Goal: Task Accomplishment & Management: Manage account settings

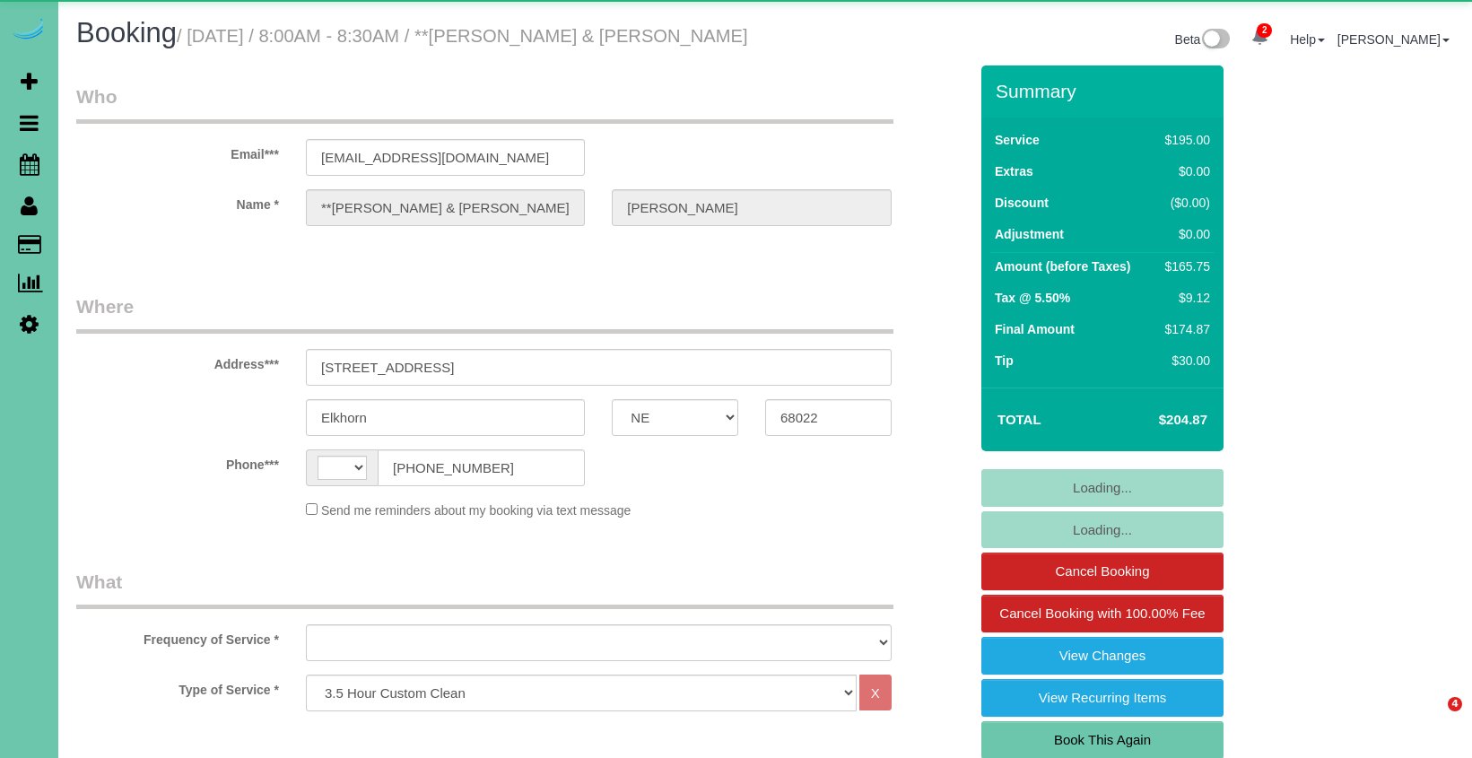
select select "NE"
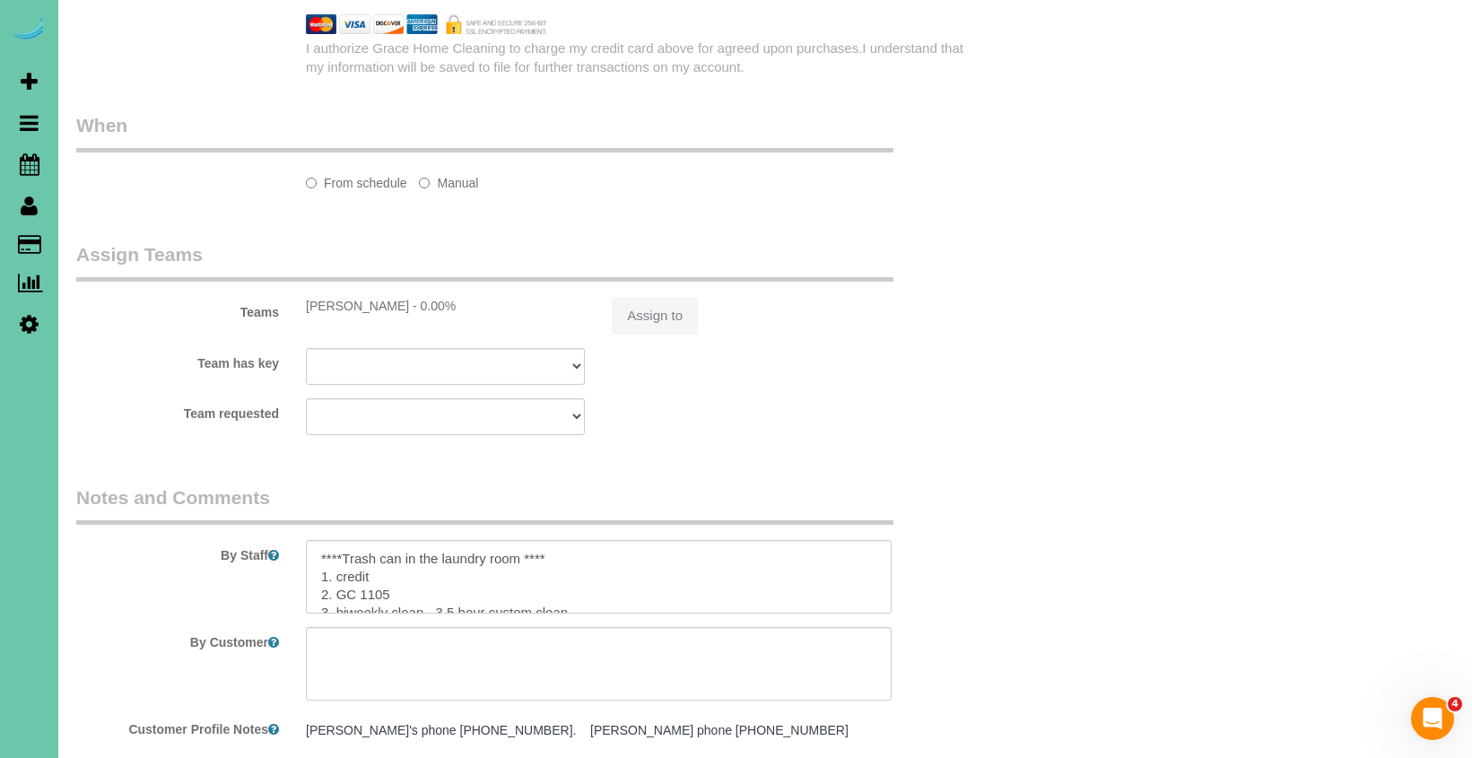
select select "string:[GEOGRAPHIC_DATA]"
select select "object:660"
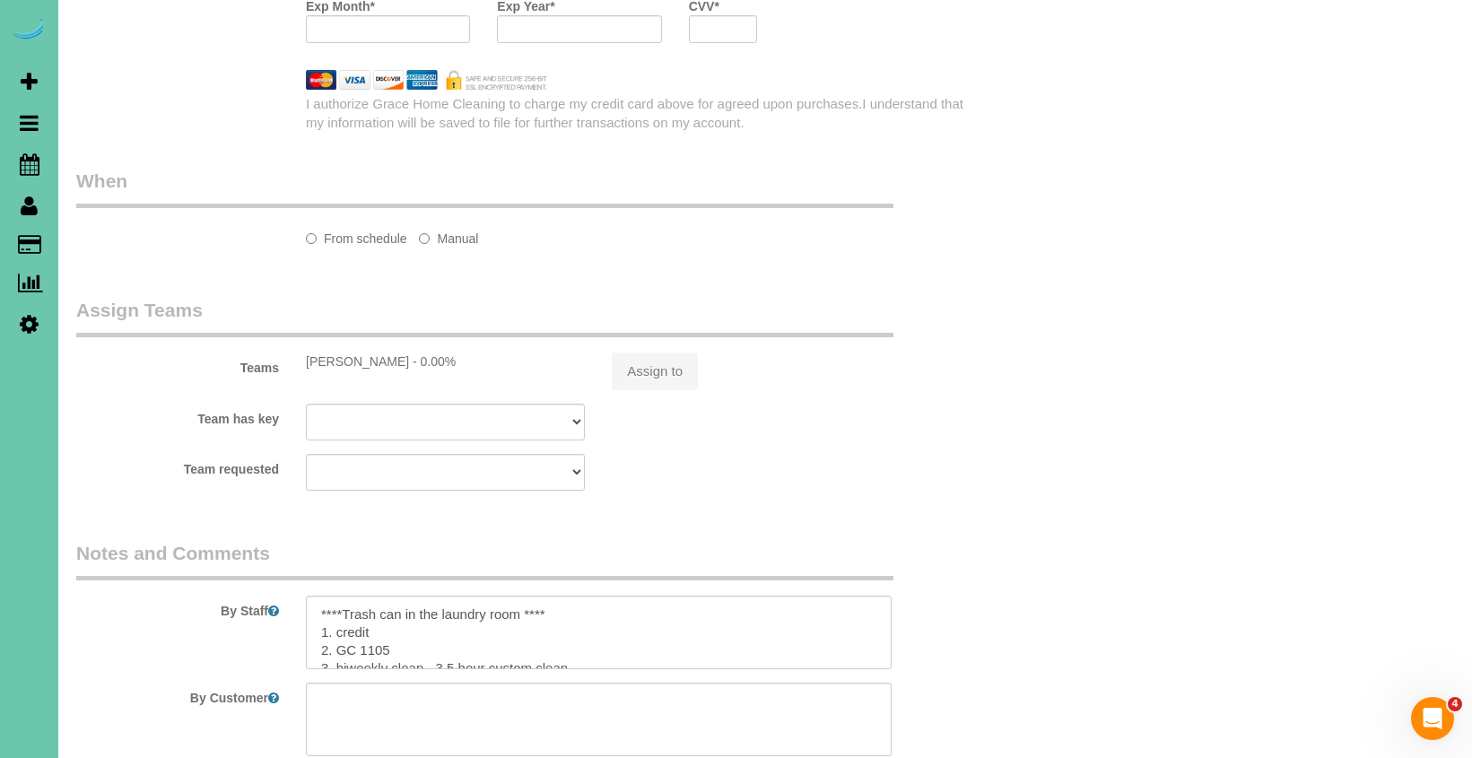
select select "string:fspay-935adc49-f2fe-45ea-ba26-4416233554b0"
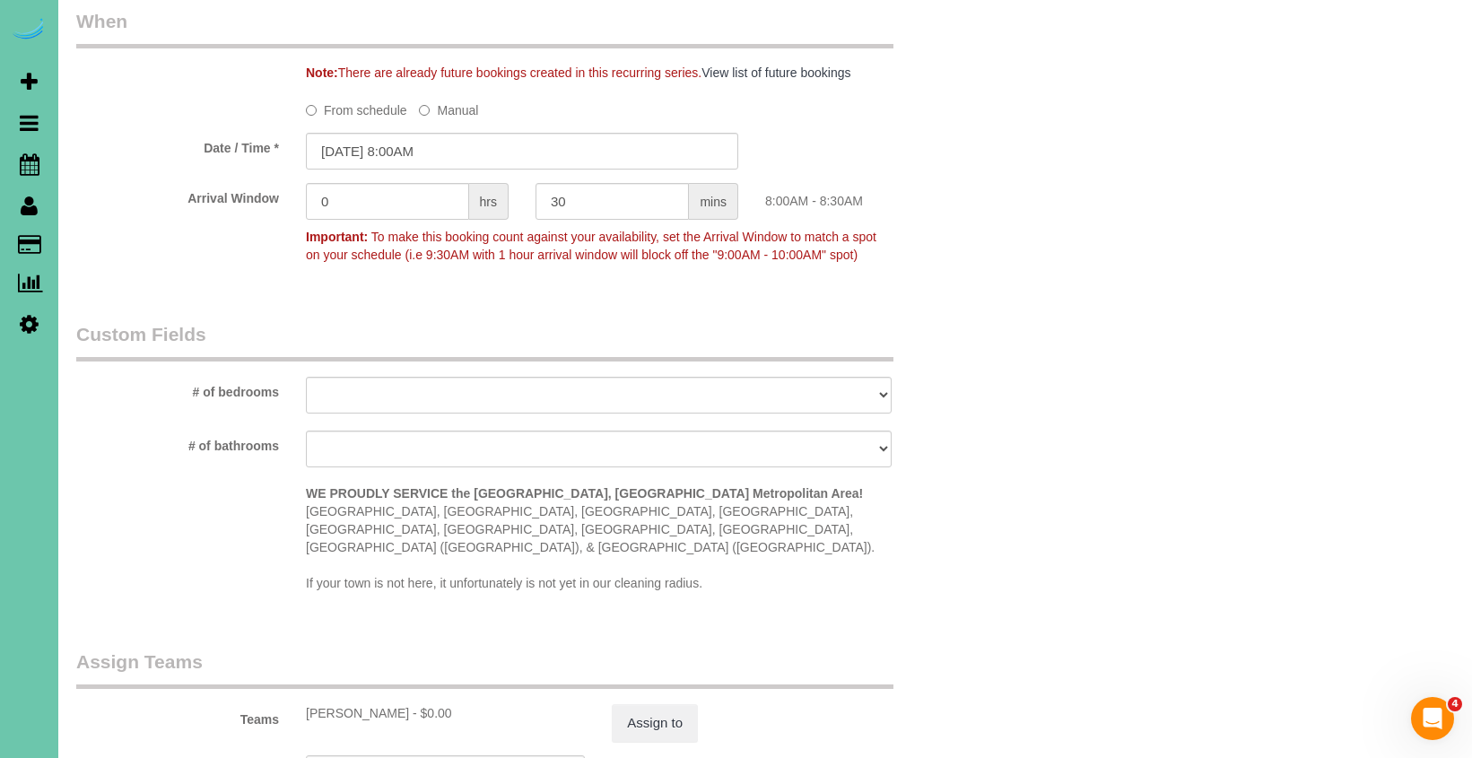
scroll to position [1292, 0]
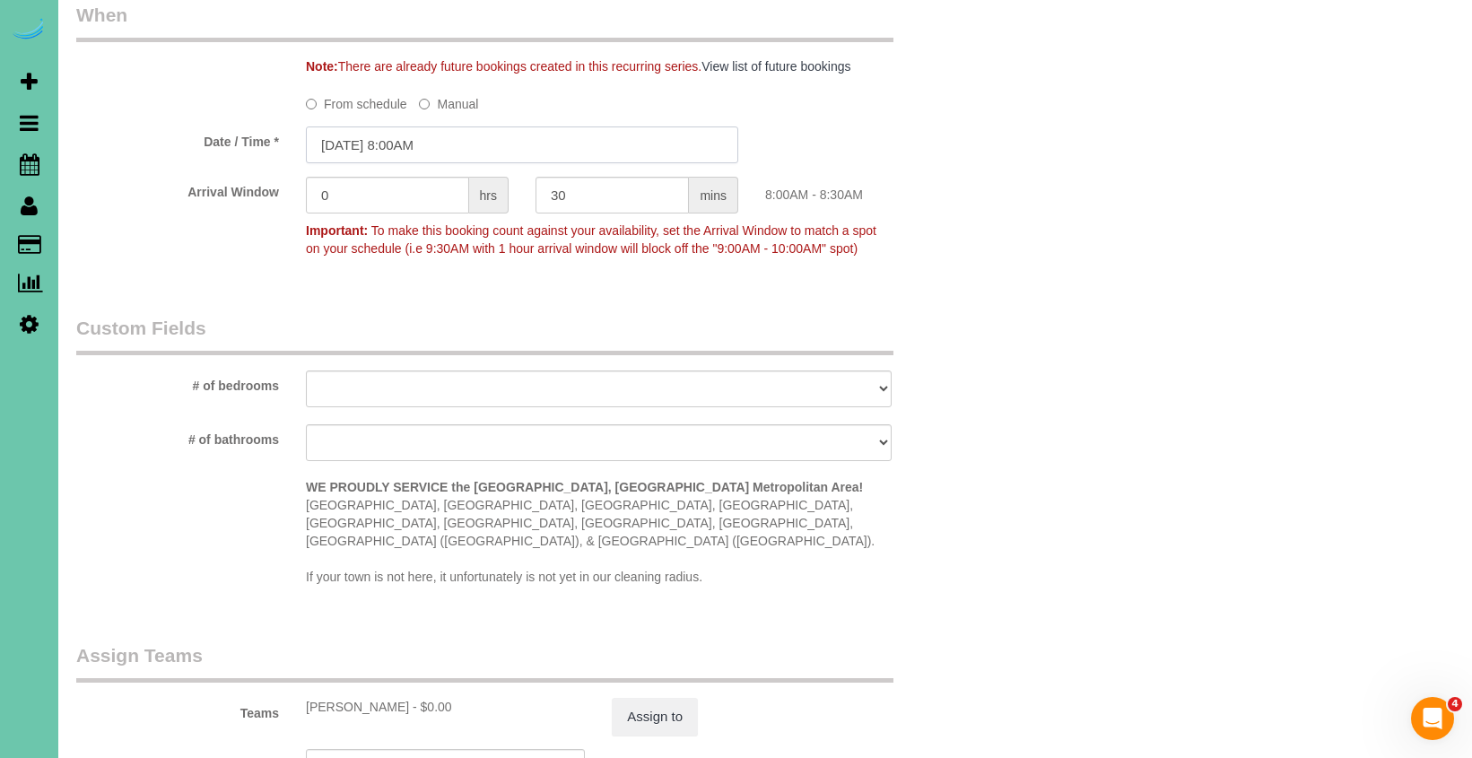
click at [353, 150] on input "[DATE] 8:00AM" at bounding box center [522, 144] width 432 height 37
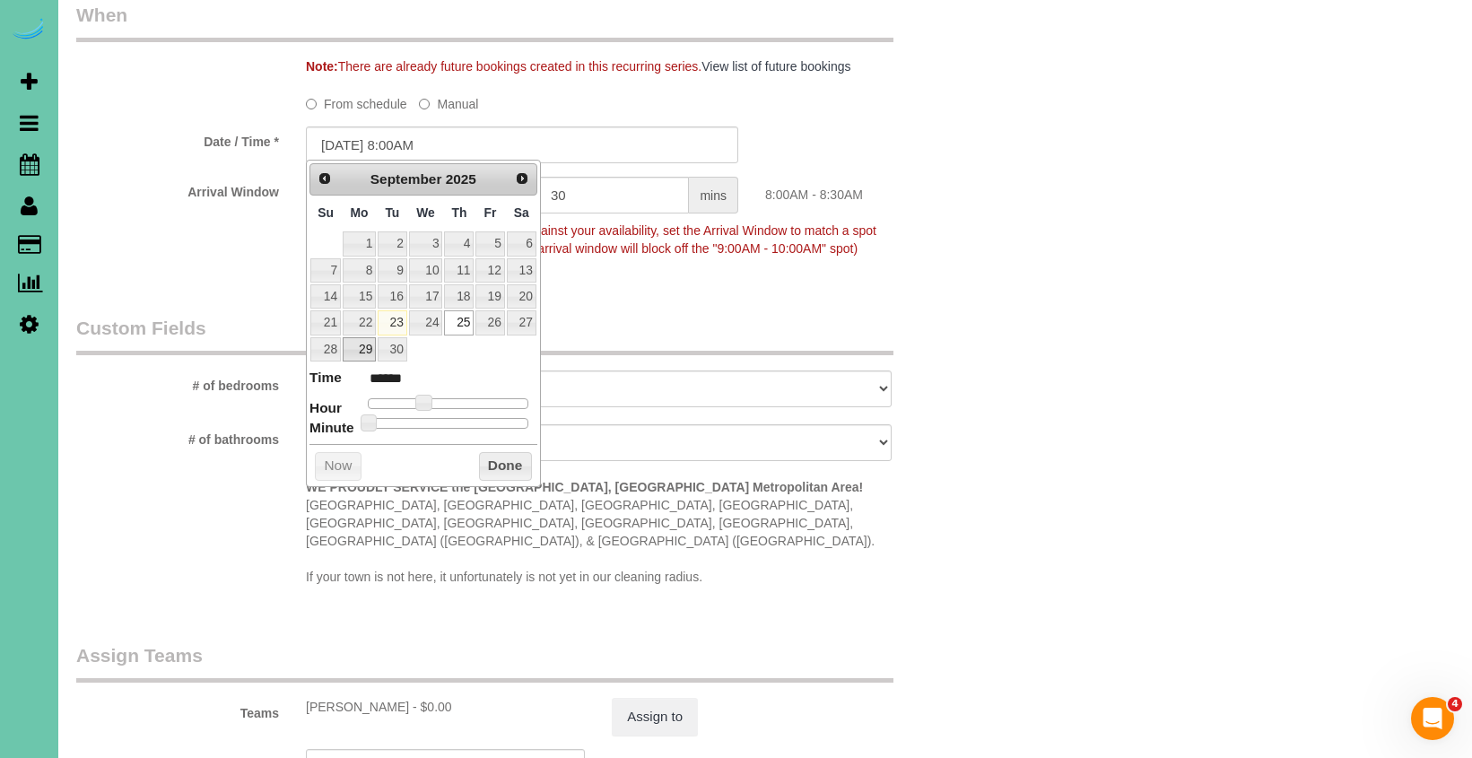
click at [347, 339] on link "29" at bounding box center [359, 349] width 33 height 24
click at [519, 465] on button "Done" at bounding box center [505, 466] width 53 height 29
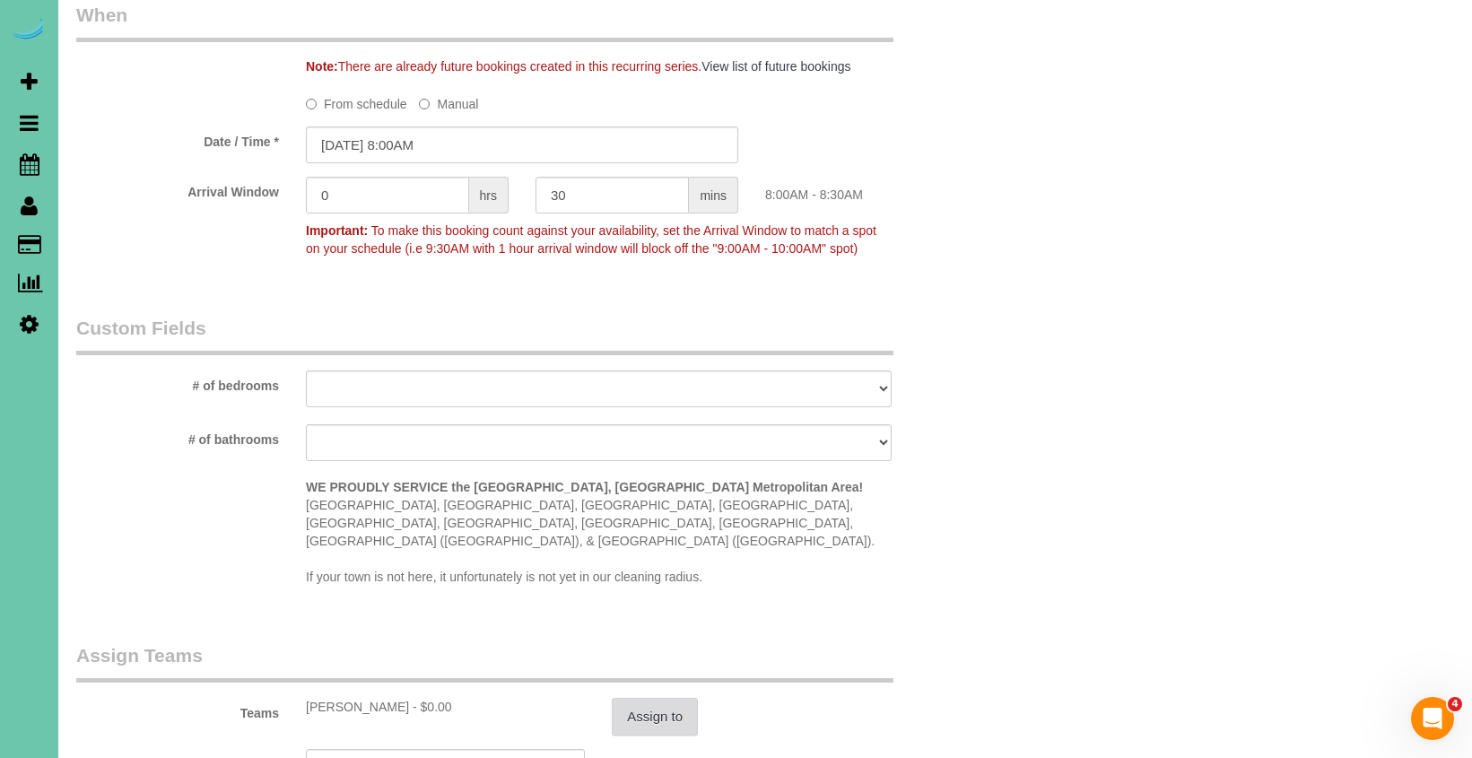
click at [663, 705] on button "Assign to" at bounding box center [655, 717] width 86 height 38
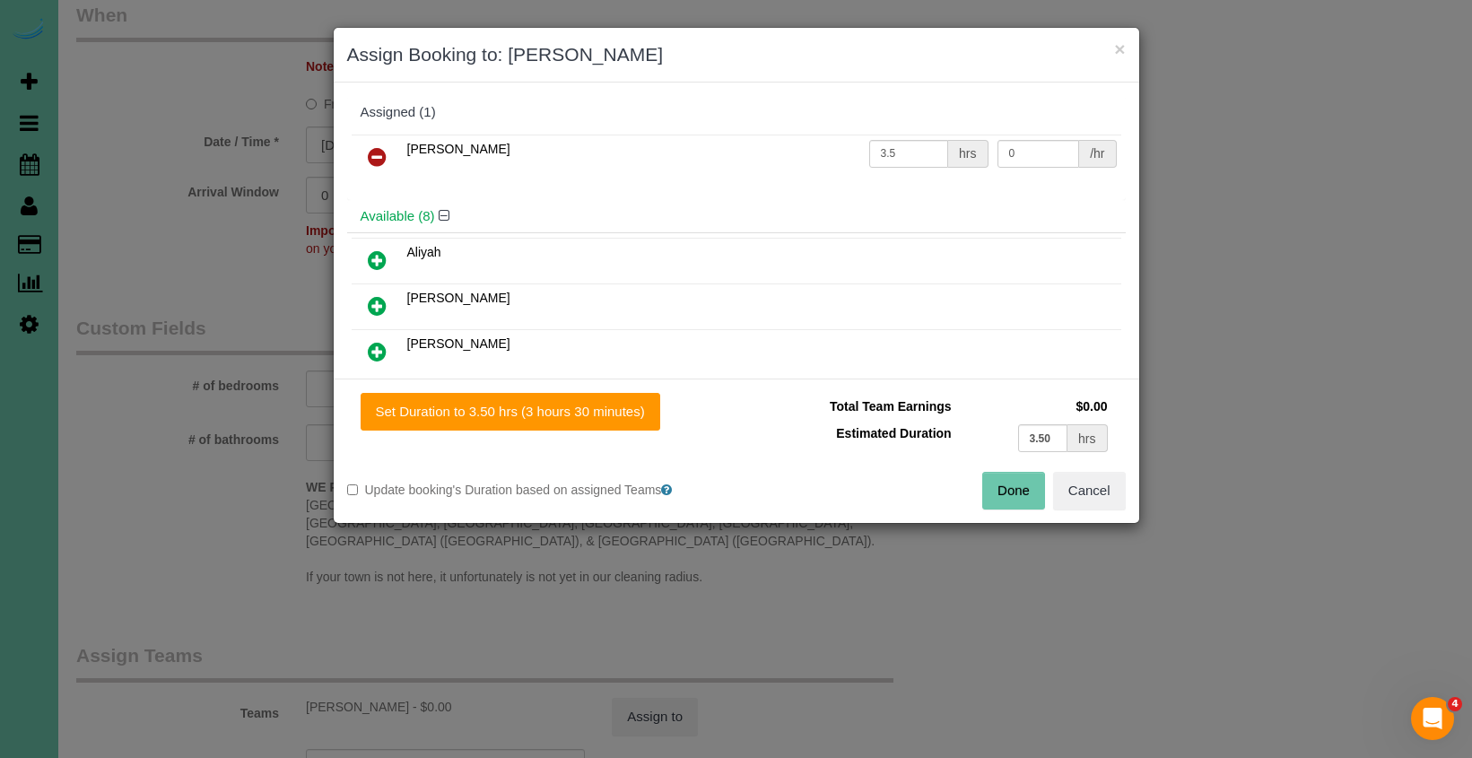
drag, startPoint x: 378, startPoint y: 149, endPoint x: 385, endPoint y: 190, distance: 41.7
click at [380, 150] on icon at bounding box center [377, 157] width 19 height 22
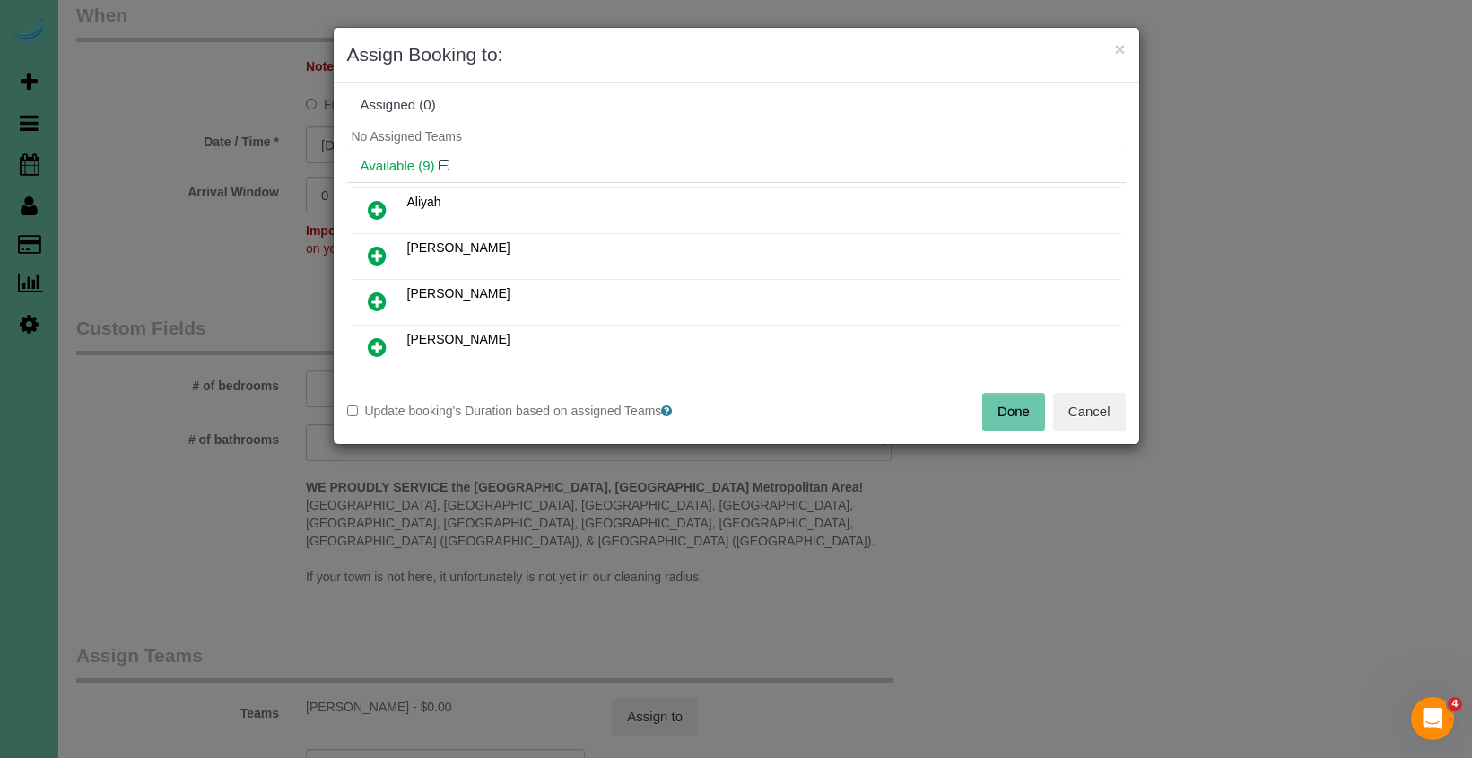
scroll to position [8, 0]
drag, startPoint x: 1073, startPoint y: 417, endPoint x: 844, endPoint y: 363, distance: 235.8
click at [1073, 417] on button "Cancel" at bounding box center [1089, 412] width 73 height 38
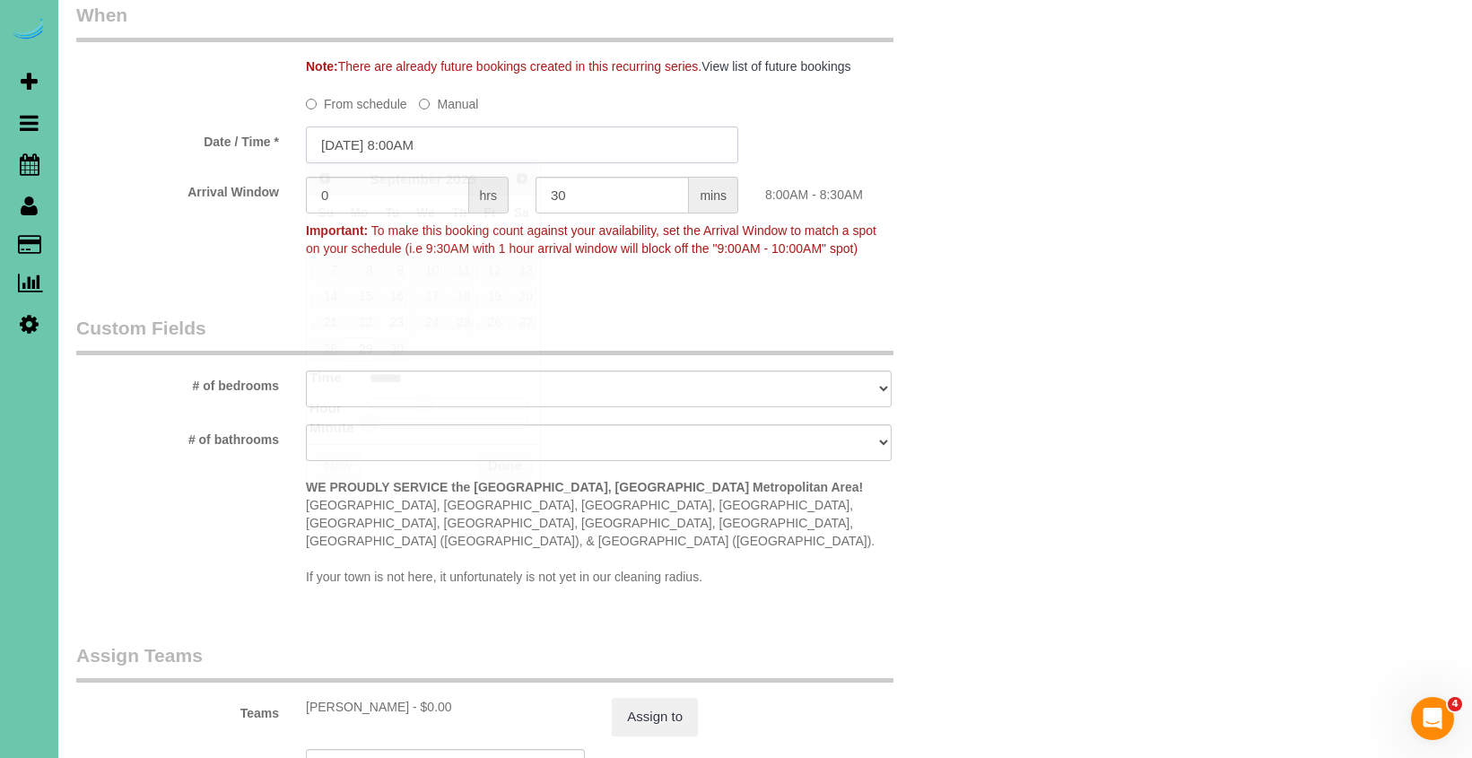
click at [410, 147] on input "[DATE] 8:00AM" at bounding box center [522, 144] width 432 height 37
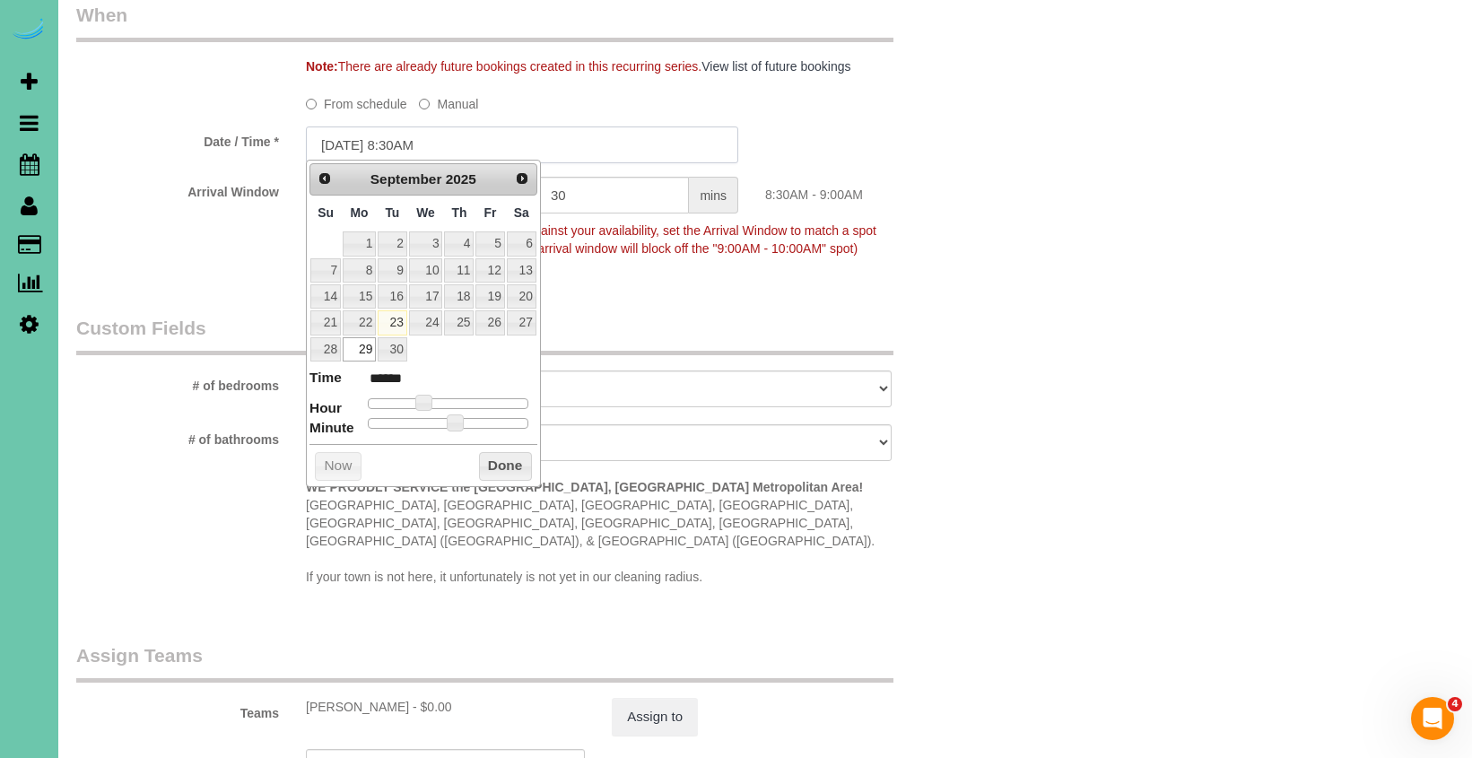
type input "[DATE] 8:30AM"
drag, startPoint x: 495, startPoint y: 465, endPoint x: 519, endPoint y: 495, distance: 38.2
click at [495, 465] on button "Done" at bounding box center [505, 466] width 53 height 29
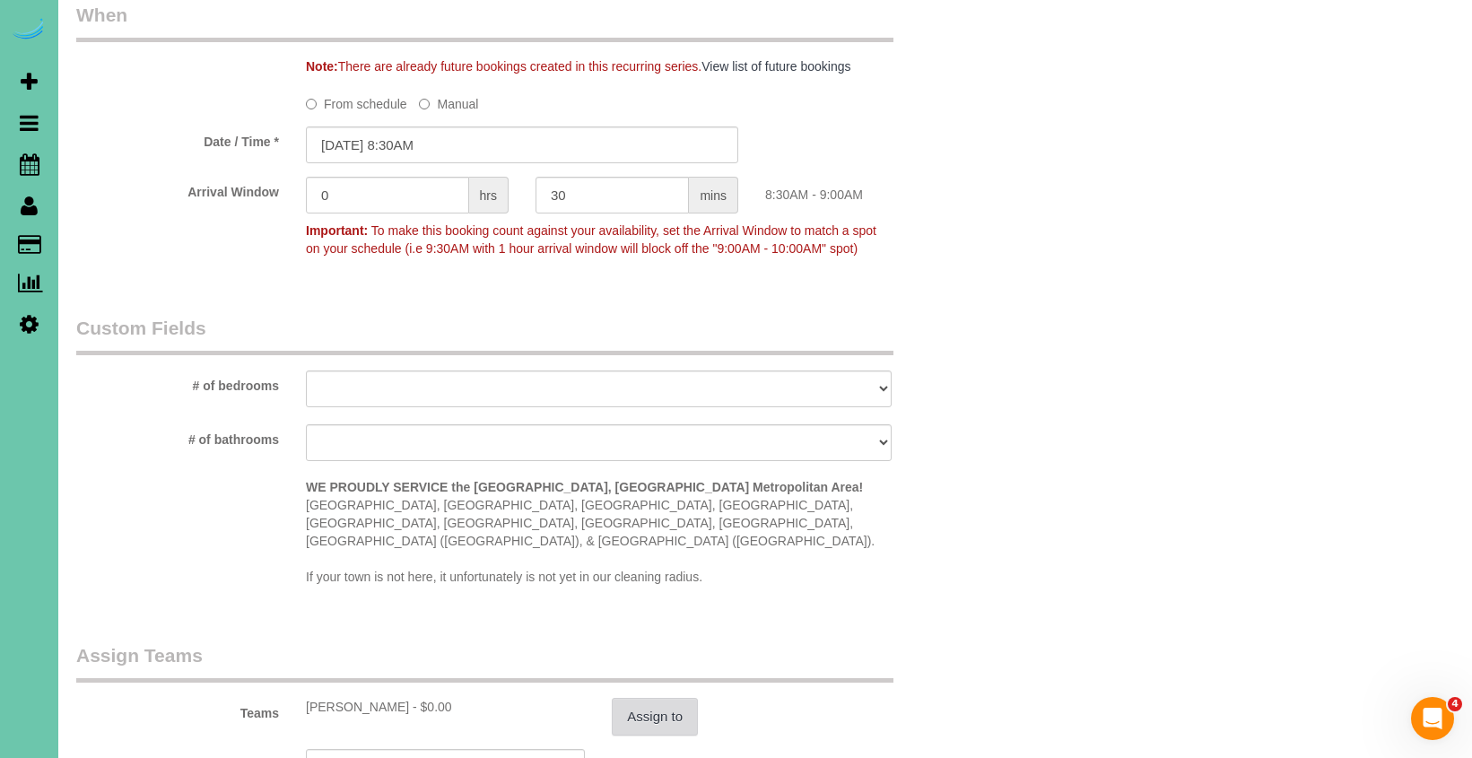
click at [640, 698] on button "Assign to" at bounding box center [655, 717] width 86 height 38
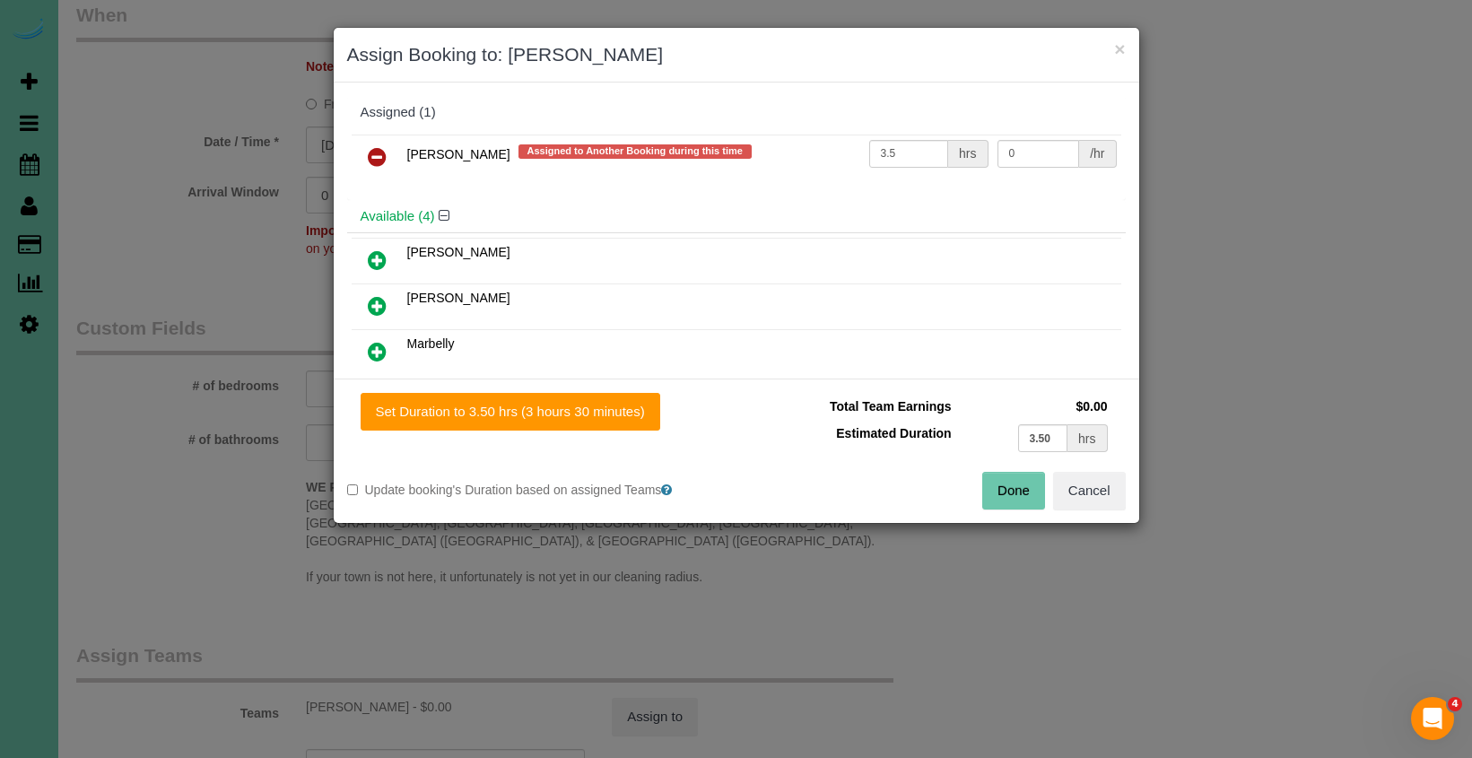
drag, startPoint x: 371, startPoint y: 161, endPoint x: 375, endPoint y: 178, distance: 16.5
click at [372, 161] on icon at bounding box center [377, 157] width 19 height 22
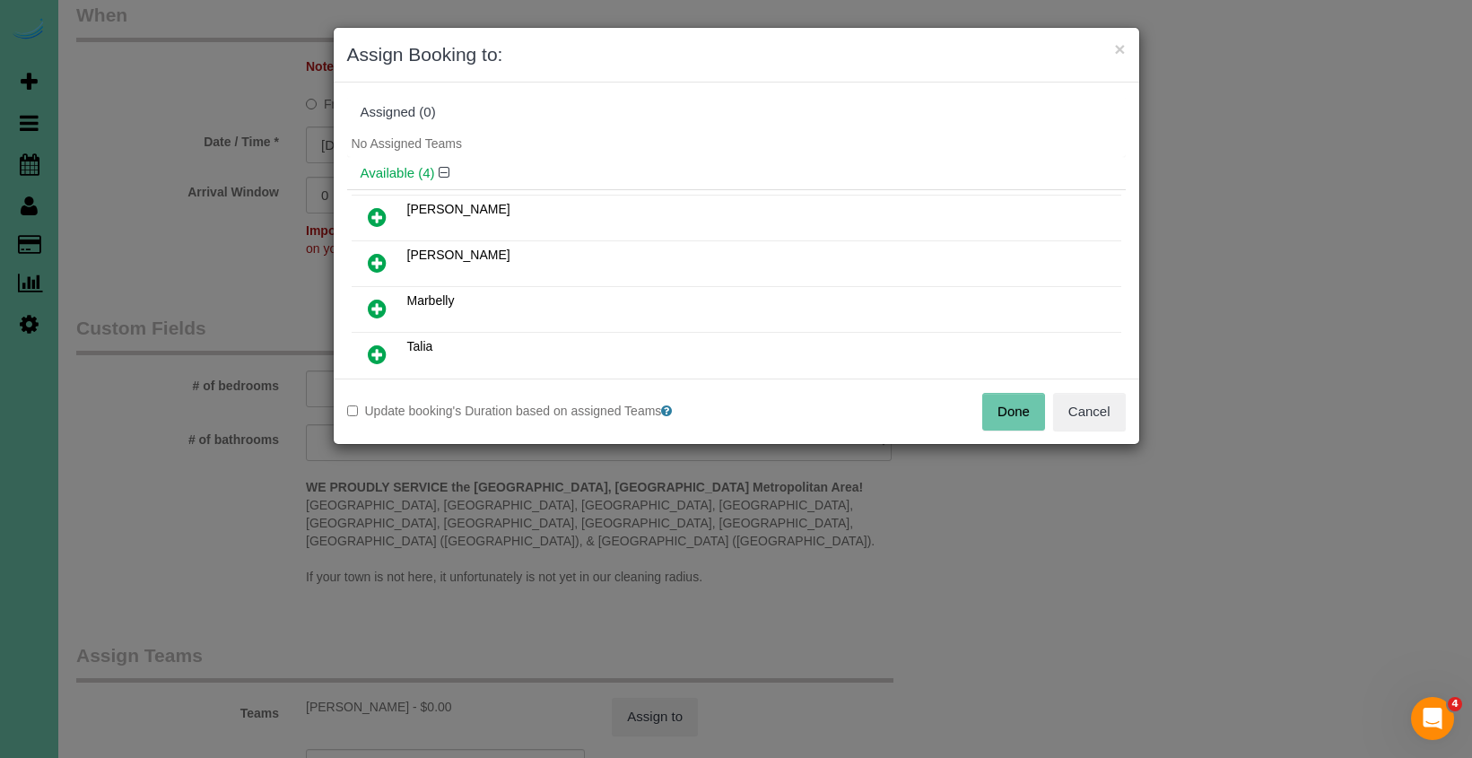
click at [376, 223] on icon at bounding box center [377, 217] width 19 height 22
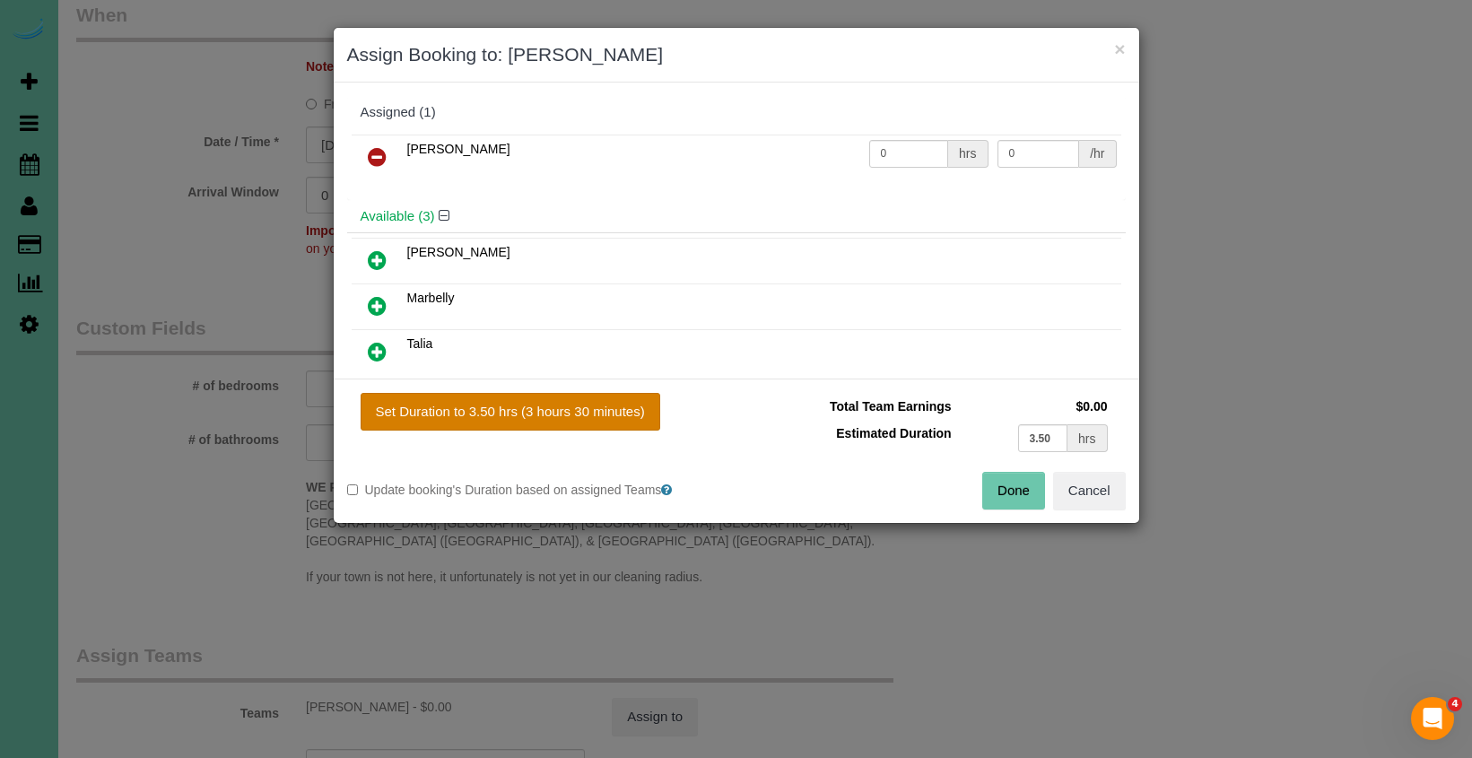
click at [530, 412] on button "Set Duration to 3.50 hrs (3 hours 30 minutes)" at bounding box center [511, 412] width 300 height 38
type input "3.50"
drag, startPoint x: 1014, startPoint y: 502, endPoint x: 972, endPoint y: 464, distance: 57.1
click at [1014, 502] on button "Done" at bounding box center [1013, 491] width 63 height 38
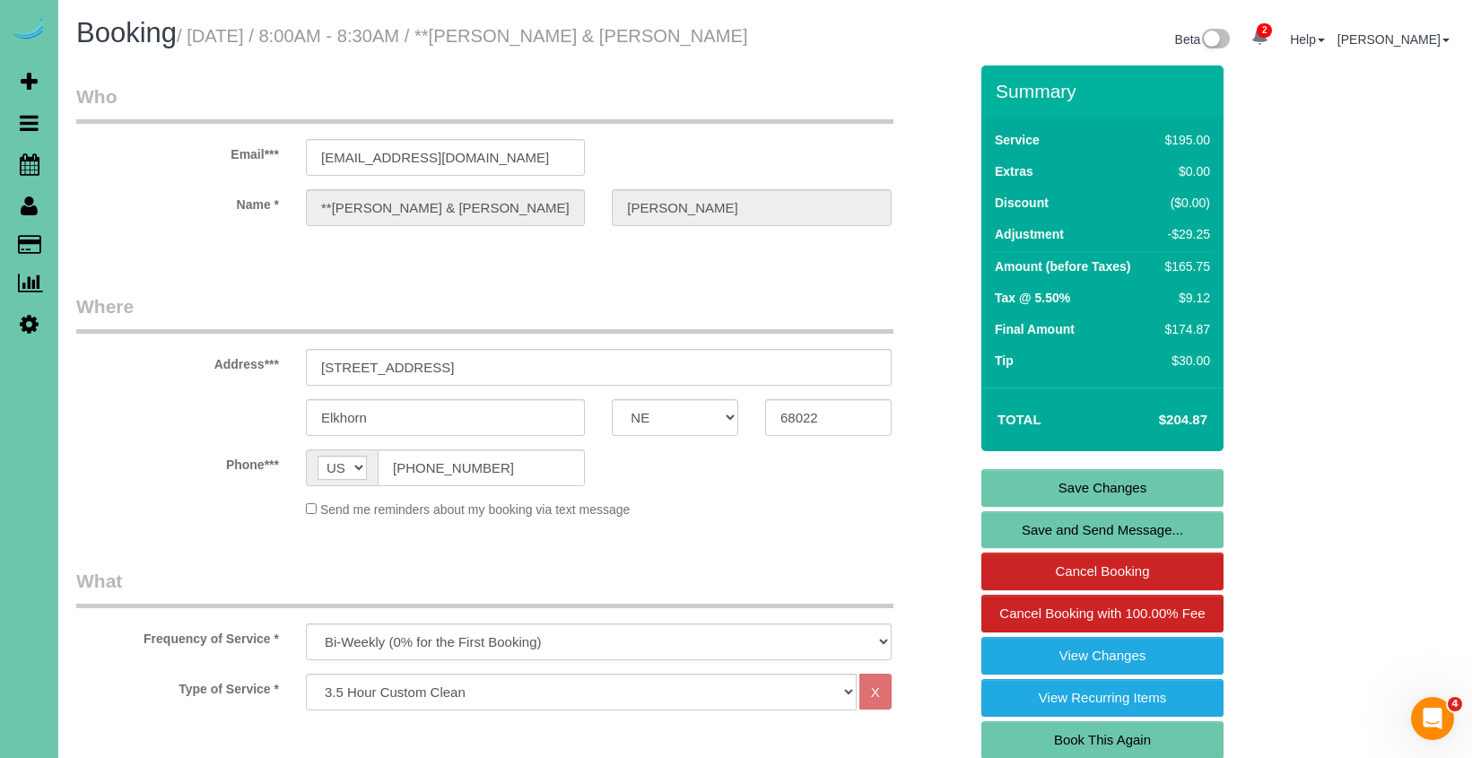
scroll to position [0, 0]
drag, startPoint x: 1045, startPoint y: 483, endPoint x: 1017, endPoint y: 469, distance: 31.3
click at [1045, 483] on link "Save Changes" at bounding box center [1102, 488] width 242 height 38
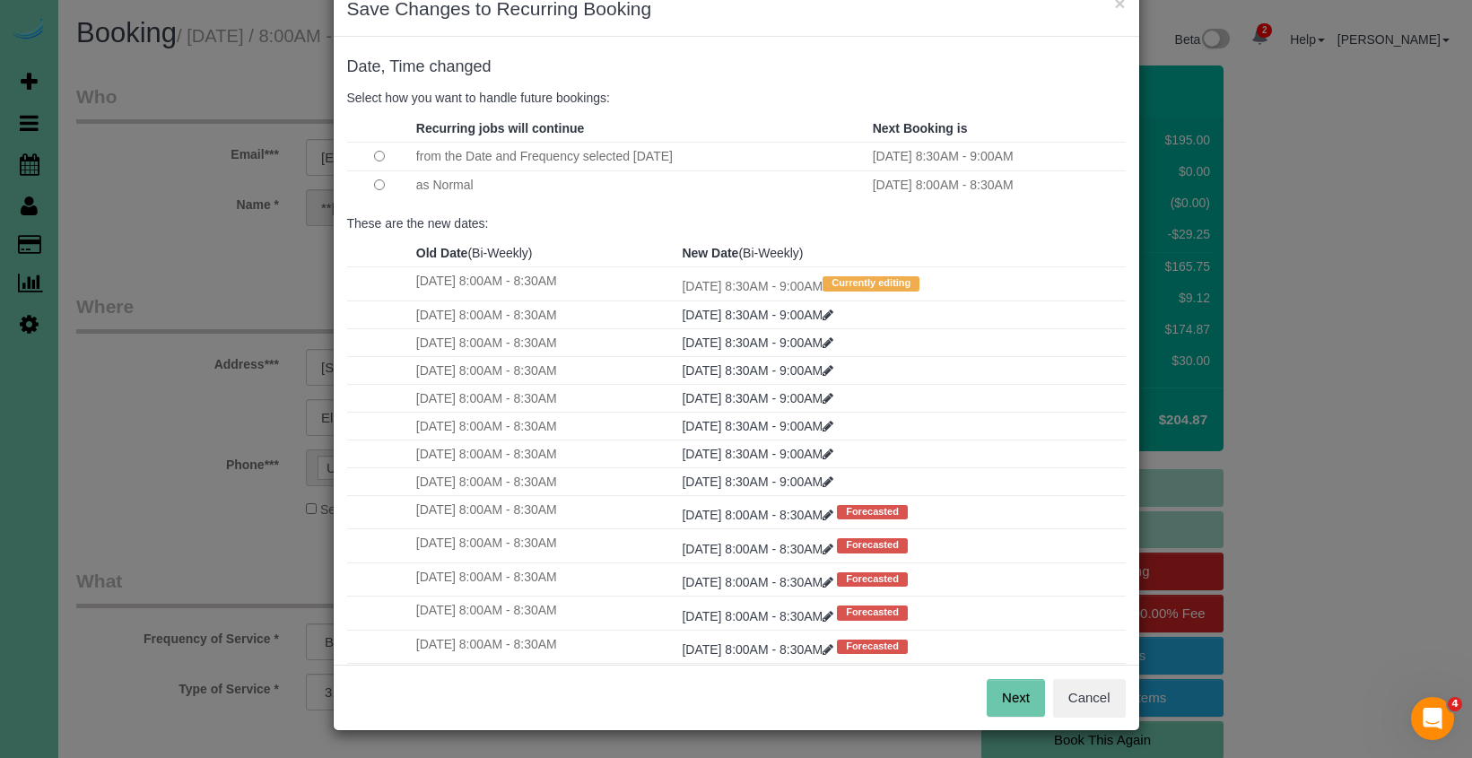
scroll to position [45, 0]
click at [1020, 700] on button "Next" at bounding box center [1015, 699] width 58 height 38
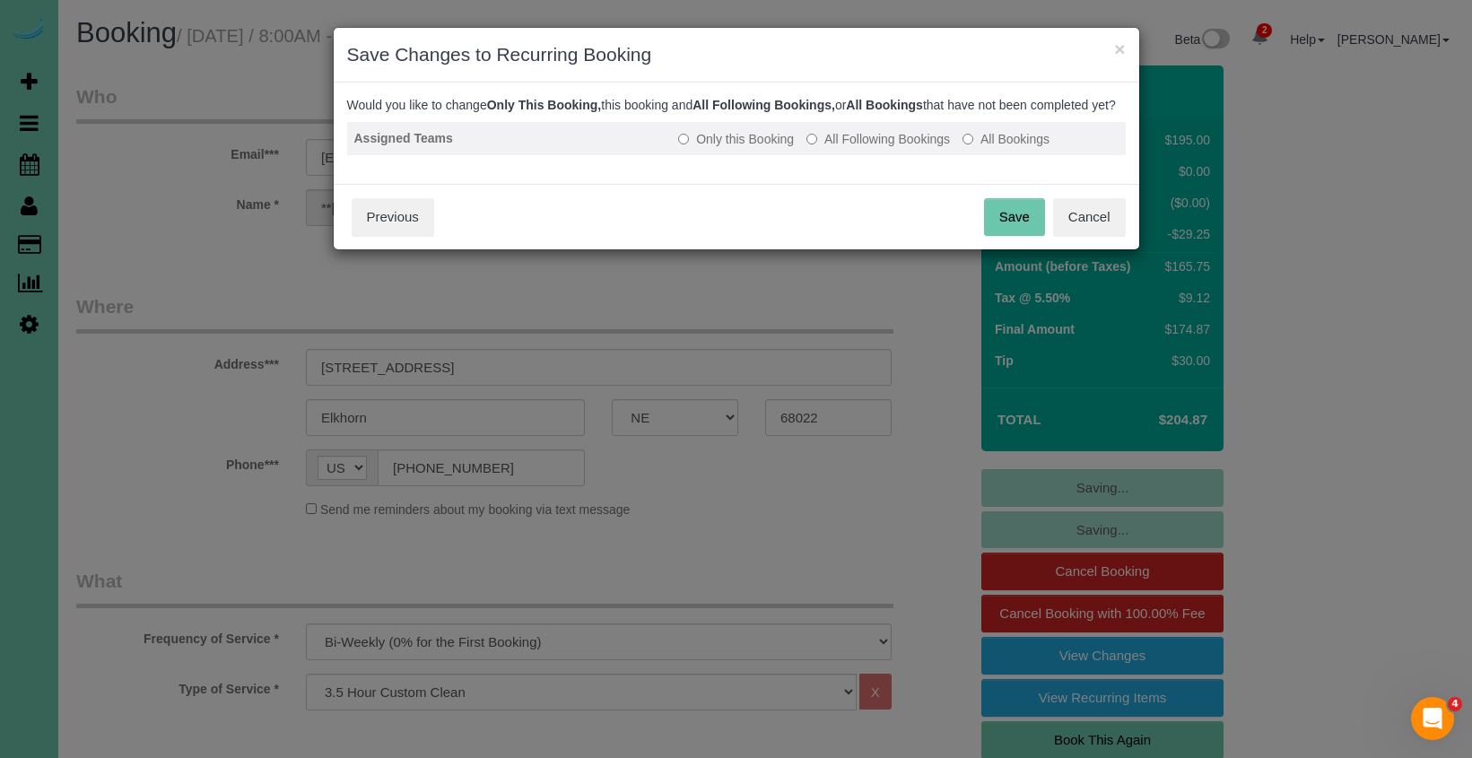
click at [870, 148] on label "All Following Bookings" at bounding box center [877, 139] width 143 height 18
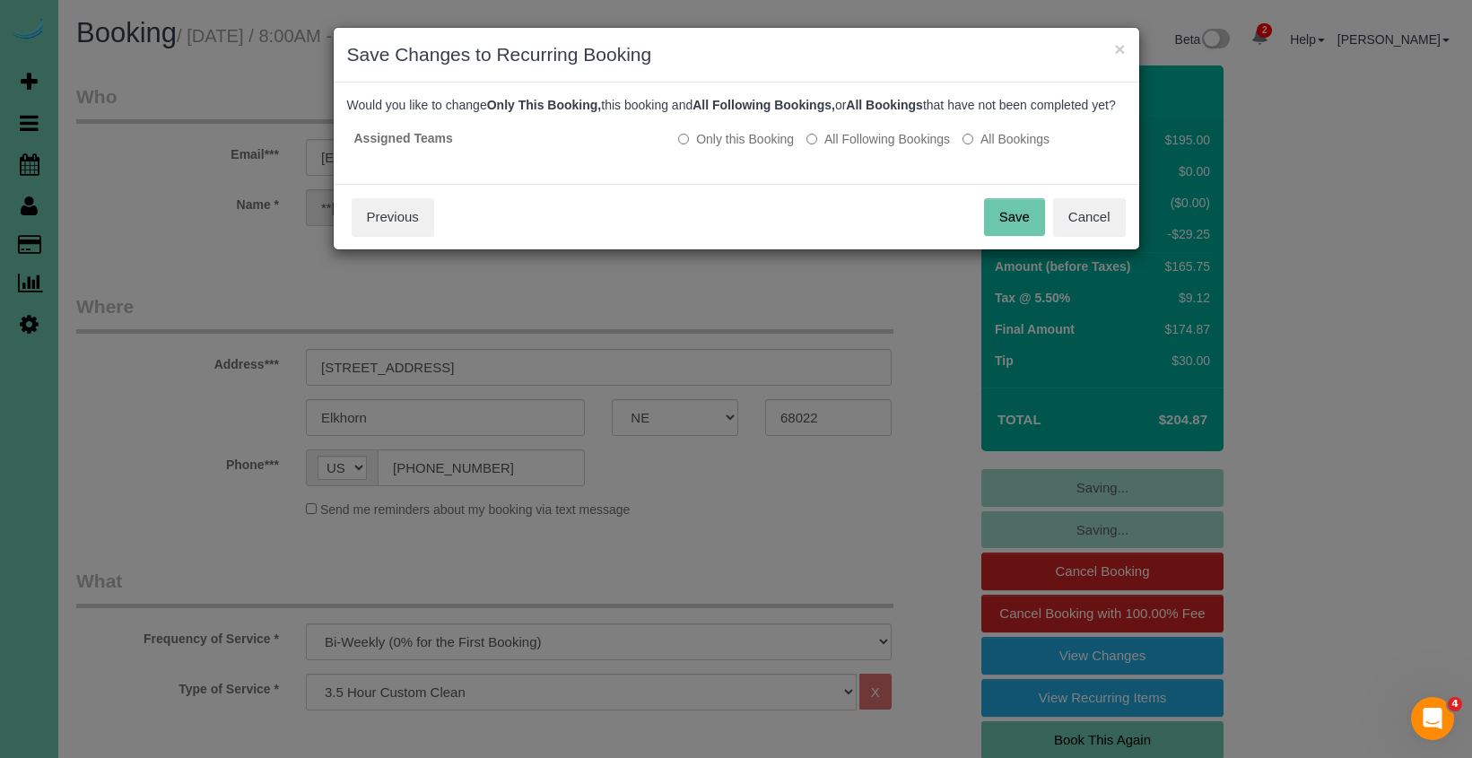
click at [1003, 231] on button "Save" at bounding box center [1014, 217] width 61 height 38
